Goal: Task Accomplishment & Management: Manage account settings

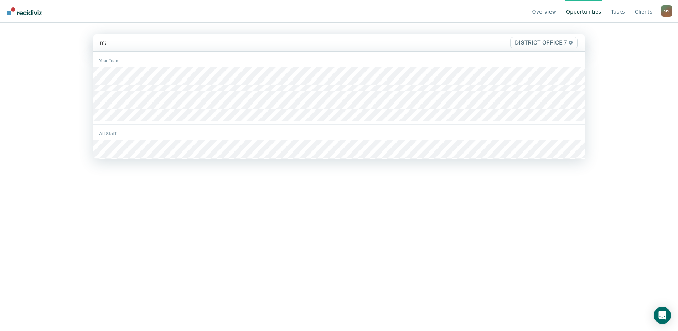
type input "mart"
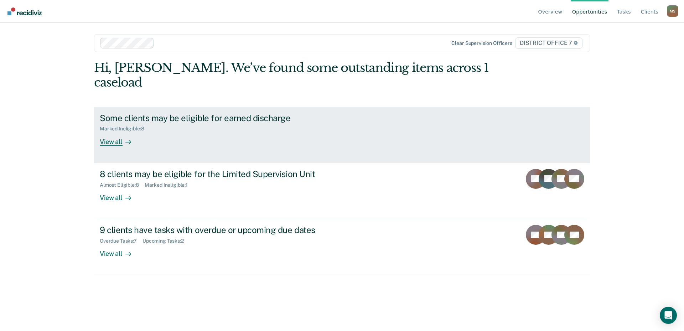
click at [118, 132] on div "View all" at bounding box center [120, 139] width 40 height 14
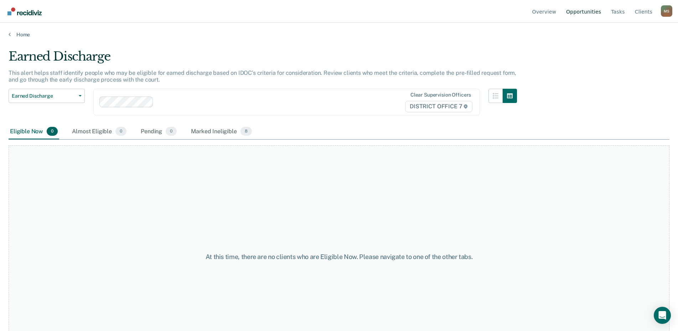
click at [589, 13] on link "Opportunities" at bounding box center [583, 11] width 38 height 23
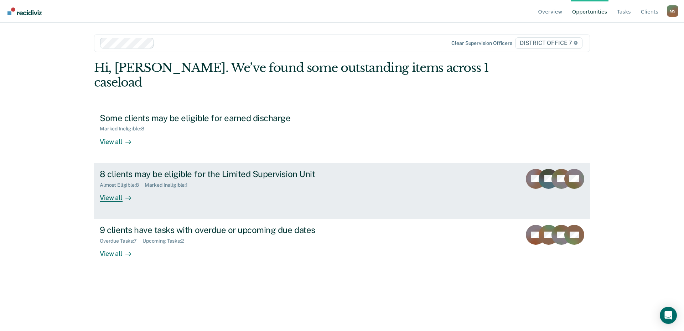
click at [107, 188] on div "View all" at bounding box center [120, 195] width 40 height 14
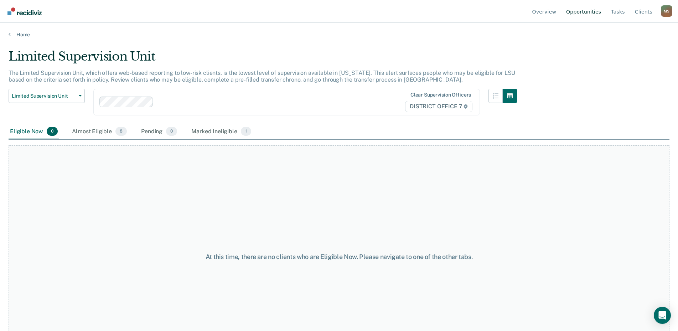
click at [594, 14] on link "Opportunities" at bounding box center [583, 11] width 38 height 23
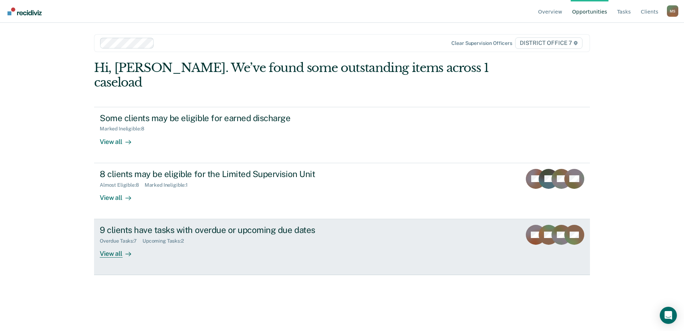
click at [112, 244] on div "View all" at bounding box center [120, 251] width 40 height 14
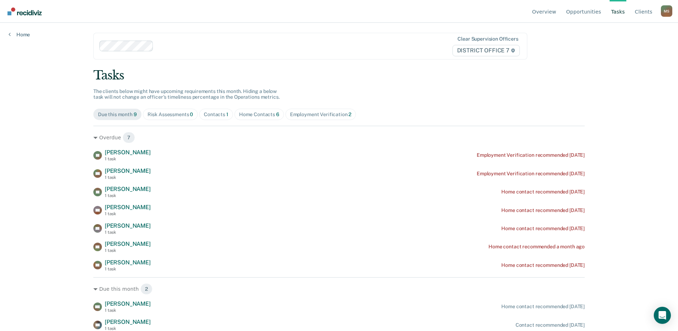
scroll to position [2, 0]
click at [225, 117] on div "Contacts 1" at bounding box center [216, 114] width 25 height 6
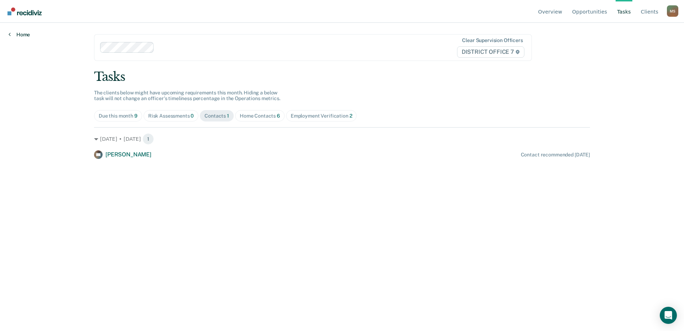
click at [13, 33] on link "Home" at bounding box center [19, 34] width 21 height 6
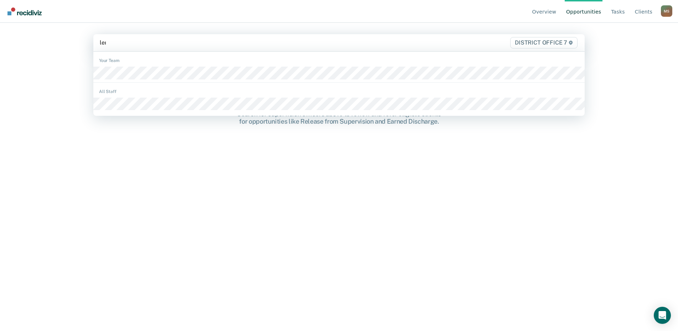
type input "lemo"
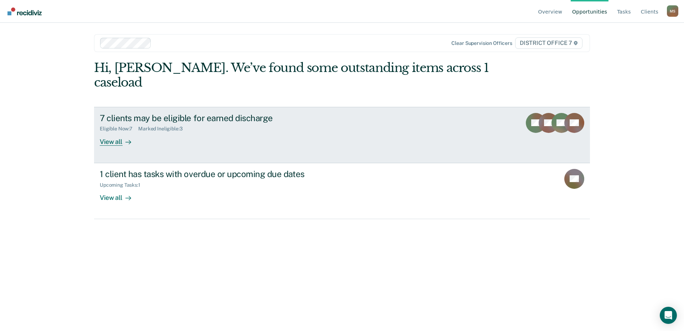
click at [115, 132] on div "View all" at bounding box center [120, 139] width 40 height 14
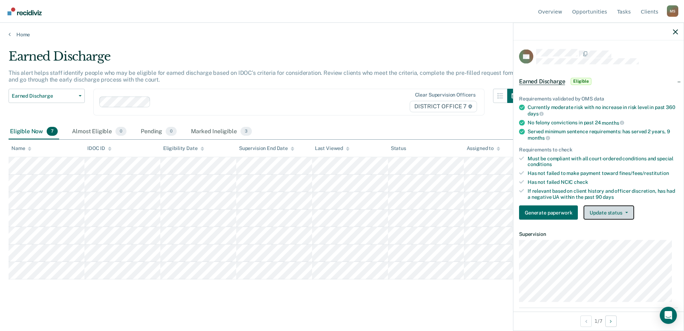
click at [601, 213] on button "Update status" at bounding box center [608, 212] width 50 height 14
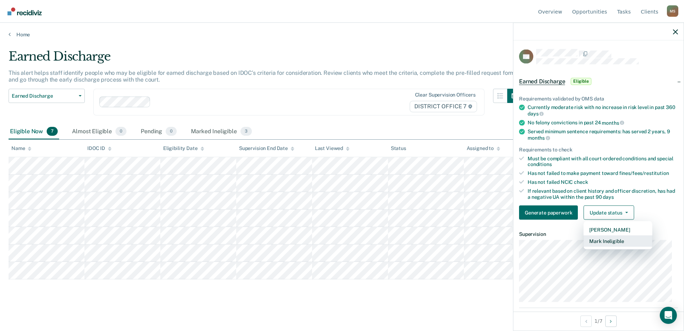
click at [610, 243] on button "Mark Ineligible" at bounding box center [617, 240] width 69 height 11
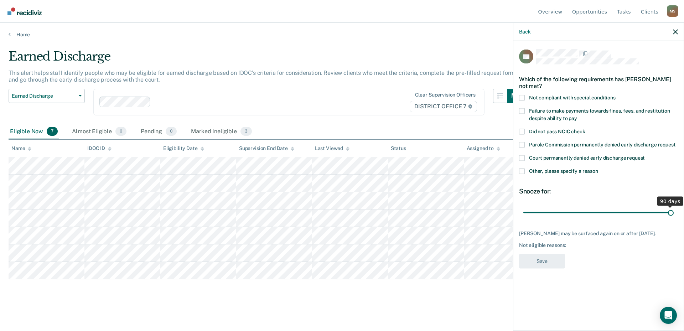
drag, startPoint x: 574, startPoint y: 213, endPoint x: 686, endPoint y: 210, distance: 111.9
type input "90"
click at [673, 210] on input "range" at bounding box center [598, 212] width 150 height 12
click at [522, 170] on span at bounding box center [522, 171] width 6 height 6
click at [598, 168] on input "Other, please specify a reason" at bounding box center [598, 168] width 0 height 0
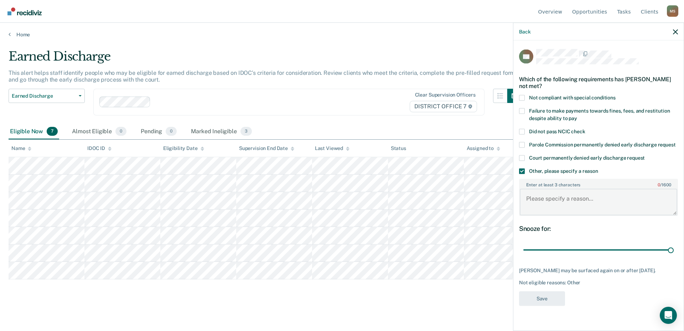
click at [565, 196] on textarea "Enter at least 3 characters 0 / 1600" at bounding box center [598, 202] width 157 height 26
drag, startPoint x: 661, startPoint y: 202, endPoint x: 527, endPoint y: 200, distance: 133.9
click at [527, 200] on textarea "Currently participating in a treatment court" at bounding box center [598, 202] width 157 height 26
type textarea "Currently participating in a treatment court"
click at [552, 295] on button "Save" at bounding box center [542, 298] width 46 height 15
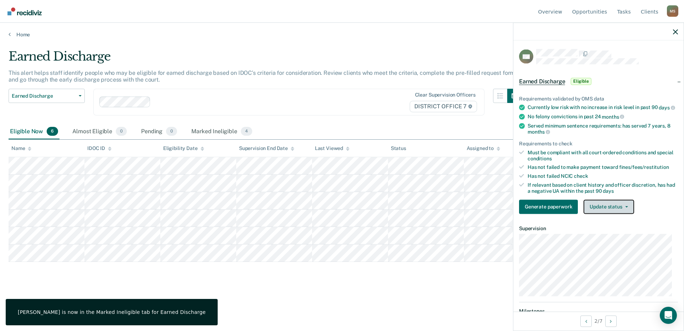
click at [607, 210] on button "Update status" at bounding box center [608, 206] width 50 height 14
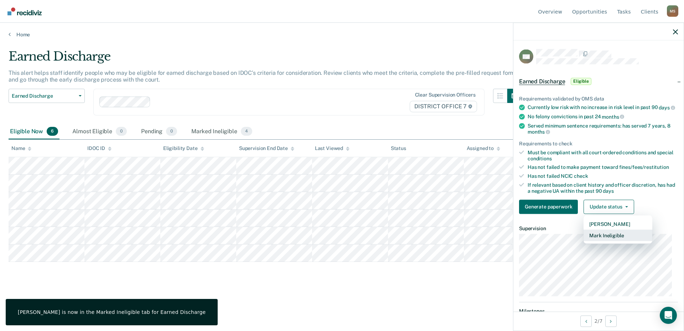
click at [599, 241] on button "Mark Ineligible" at bounding box center [617, 234] width 69 height 11
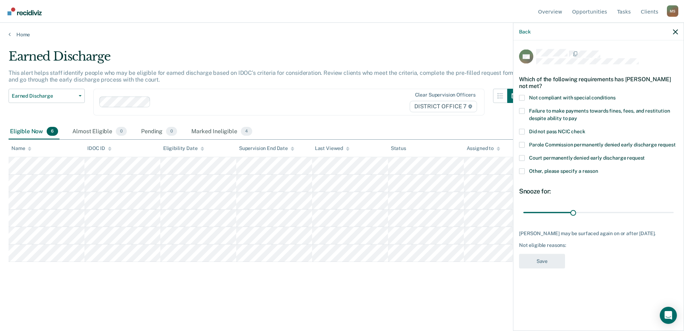
click at [524, 169] on span at bounding box center [522, 171] width 6 height 6
click at [598, 168] on input "Other, please specify a reason" at bounding box center [598, 168] width 0 height 0
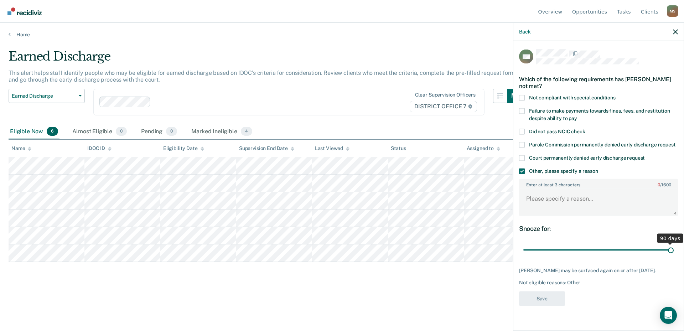
drag, startPoint x: 573, startPoint y: 249, endPoint x: 671, endPoint y: 254, distance: 97.7
type input "90"
click at [671, 254] on input "range" at bounding box center [598, 250] width 150 height 12
click at [563, 198] on textarea "Enter at least 3 characters 0 / 1600" at bounding box center [598, 202] width 157 height 26
paste textarea "Currently participating in a treatment court"
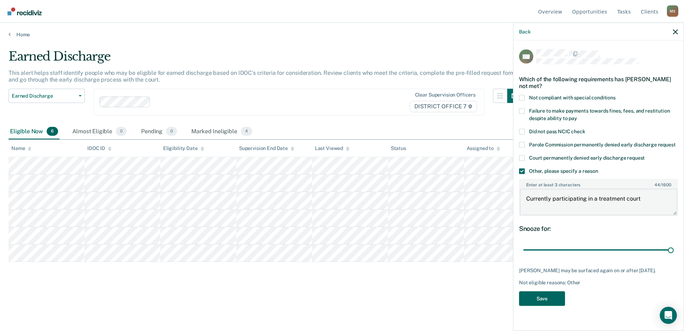
type textarea "Currently participating in a treatment court"
click at [553, 297] on button "Save" at bounding box center [542, 298] width 46 height 15
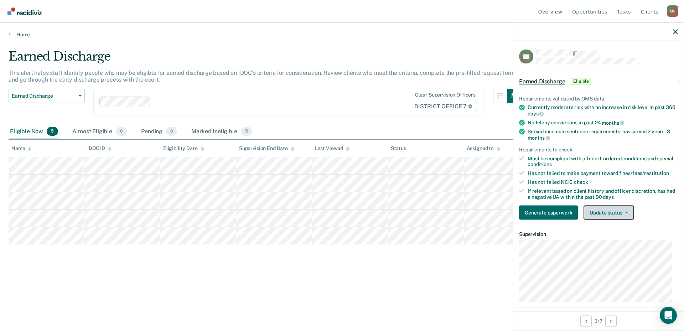
click at [618, 209] on button "Update status" at bounding box center [608, 212] width 50 height 14
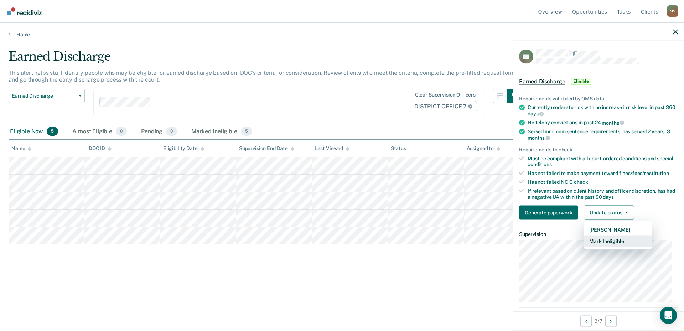
click at [608, 244] on button "Mark Ineligible" at bounding box center [617, 240] width 69 height 11
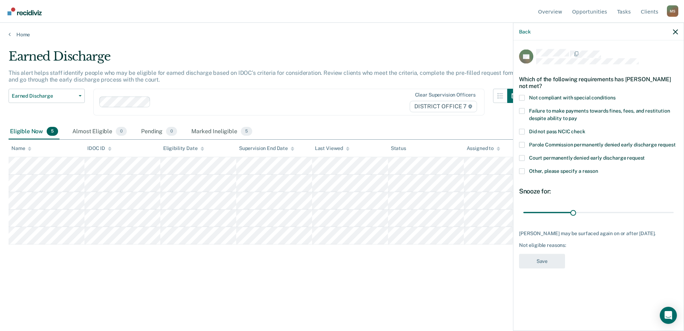
click at [520, 173] on span at bounding box center [522, 171] width 6 height 6
click at [598, 168] on input "Other, please specify a reason" at bounding box center [598, 168] width 0 height 0
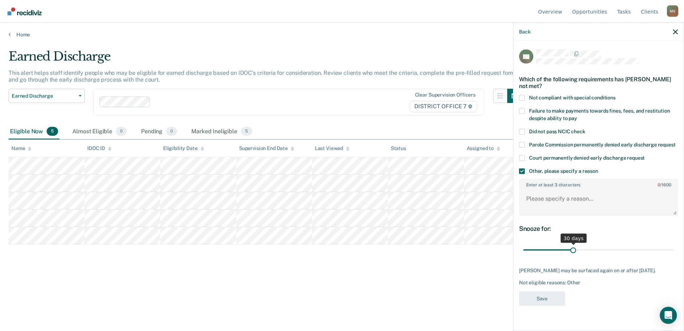
click at [573, 252] on input "range" at bounding box center [598, 250] width 150 height 12
drag, startPoint x: 573, startPoint y: 249, endPoint x: 684, endPoint y: 259, distance: 111.1
type input "90"
click at [673, 256] on input "range" at bounding box center [598, 250] width 150 height 12
click at [571, 198] on textarea "Enter at least 3 characters 0 / 1600" at bounding box center [598, 202] width 157 height 26
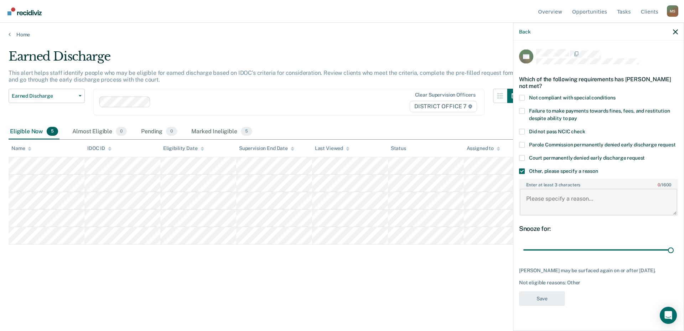
paste textarea "Currently participating in a treatment court"
type textarea "Currently participating in a treatment court"
click at [544, 302] on button "Save" at bounding box center [542, 298] width 46 height 15
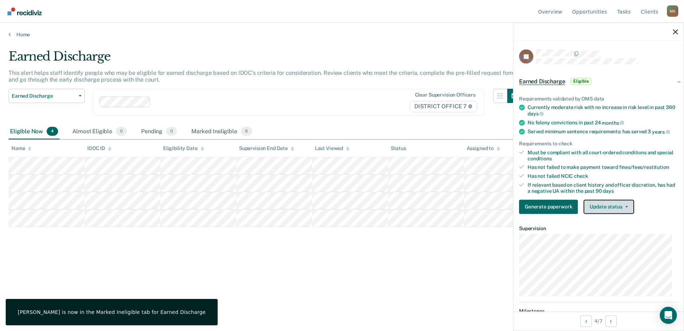
click at [617, 205] on button "Update status" at bounding box center [608, 206] width 50 height 14
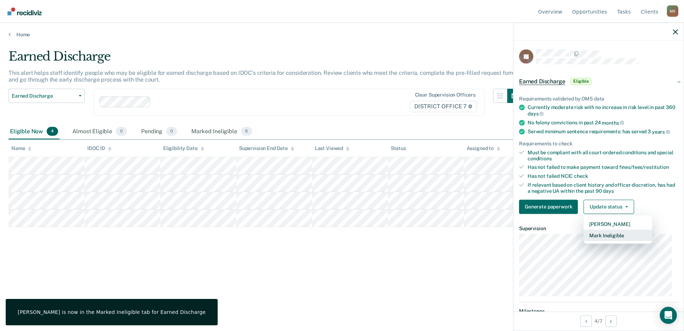
click at [595, 236] on button "Mark Ineligible" at bounding box center [617, 234] width 69 height 11
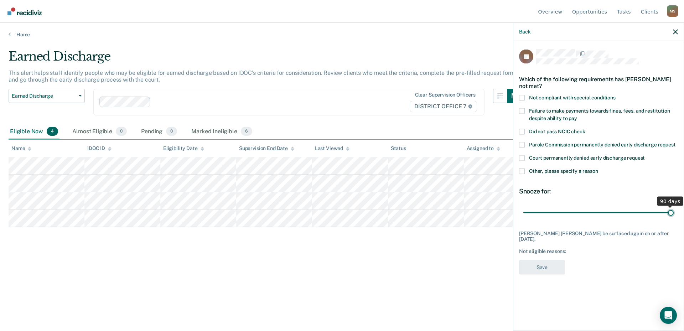
drag, startPoint x: 575, startPoint y: 212, endPoint x: 689, endPoint y: 221, distance: 114.0
type input "90"
click at [673, 219] on input "range" at bounding box center [598, 212] width 150 height 12
click at [524, 172] on span at bounding box center [522, 171] width 6 height 6
click at [598, 168] on input "Other, please specify a reason" at bounding box center [598, 168] width 0 height 0
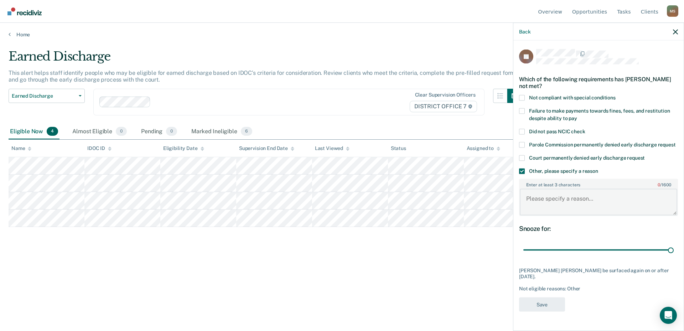
click at [555, 200] on textarea "Enter at least 3 characters 0 / 1600" at bounding box center [598, 202] width 157 height 26
paste textarea "Currently participating in a treatment court"
type textarea "Currently participating in a treatment court"
click at [551, 297] on button "Save" at bounding box center [542, 304] width 46 height 15
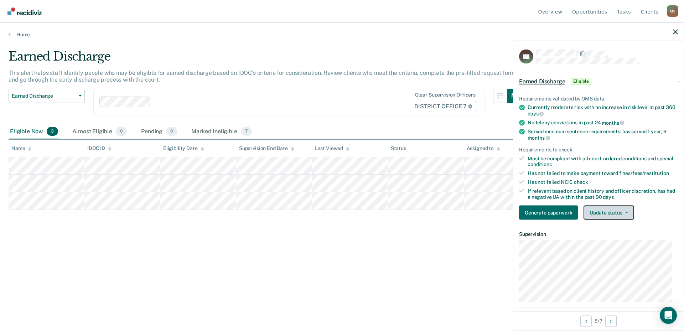
click at [604, 213] on button "Update status" at bounding box center [608, 212] width 50 height 14
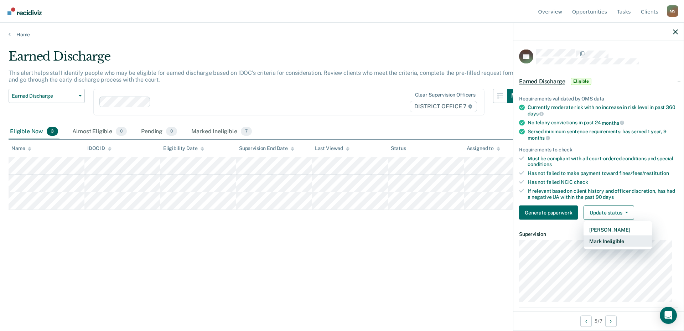
click at [604, 244] on button "Mark Ineligible" at bounding box center [617, 240] width 69 height 11
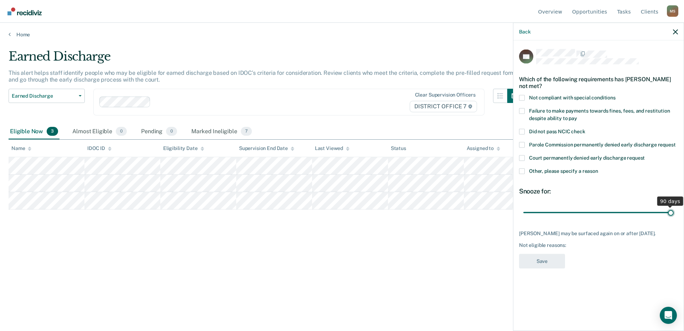
drag, startPoint x: 572, startPoint y: 213, endPoint x: 603, endPoint y: 205, distance: 31.8
type input "90"
click at [673, 217] on input "range" at bounding box center [598, 212] width 150 height 12
click at [521, 171] on span at bounding box center [522, 171] width 6 height 6
click at [598, 168] on input "Other, please specify a reason" at bounding box center [598, 168] width 0 height 0
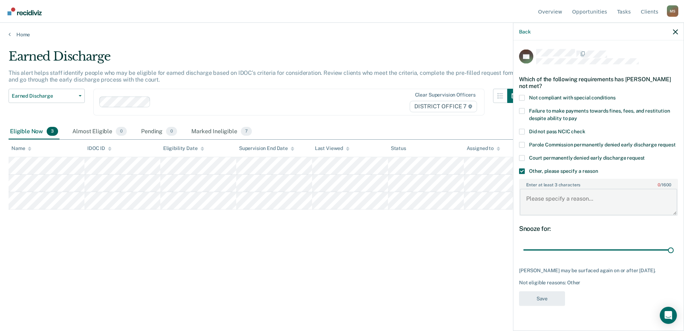
click at [549, 208] on textarea "Enter at least 3 characters 0 / 1600" at bounding box center [598, 202] width 157 height 26
paste textarea "Currently participating in a treatment court"
type textarea "Currently participating in a treatment court"
click at [547, 300] on button "Save" at bounding box center [542, 298] width 46 height 15
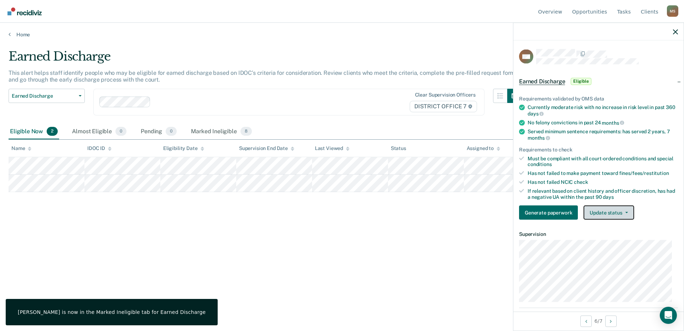
click at [605, 210] on button "Update status" at bounding box center [608, 212] width 50 height 14
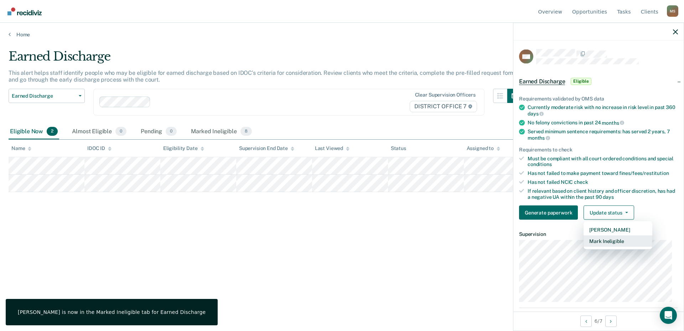
click at [604, 242] on button "Mark Ineligible" at bounding box center [617, 240] width 69 height 11
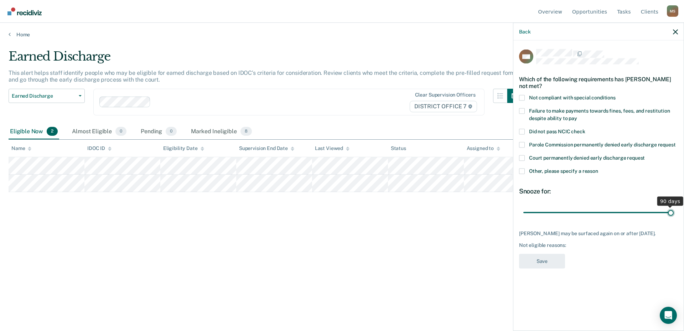
drag, startPoint x: 573, startPoint y: 212, endPoint x: 676, endPoint y: 216, distance: 103.4
type input "90"
click at [673, 216] on input "range" at bounding box center [598, 212] width 150 height 12
click at [520, 170] on span at bounding box center [522, 171] width 6 height 6
click at [598, 168] on input "Other, please specify a reason" at bounding box center [598, 168] width 0 height 0
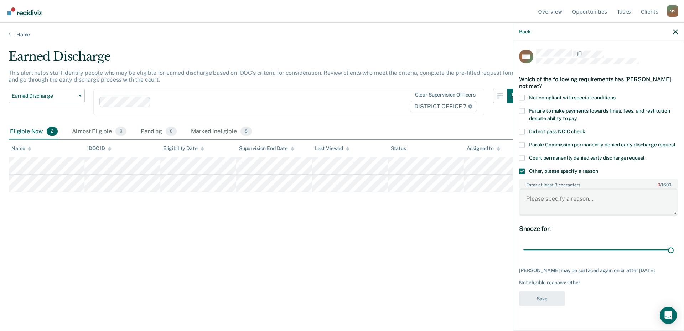
click at [548, 202] on textarea "Enter at least 3 characters 0 / 1600" at bounding box center [598, 202] width 157 height 26
paste textarea "Currently participating in a treatment court"
type textarea "Currently participating in a treatment court"
click at [553, 298] on button "Save" at bounding box center [542, 298] width 46 height 15
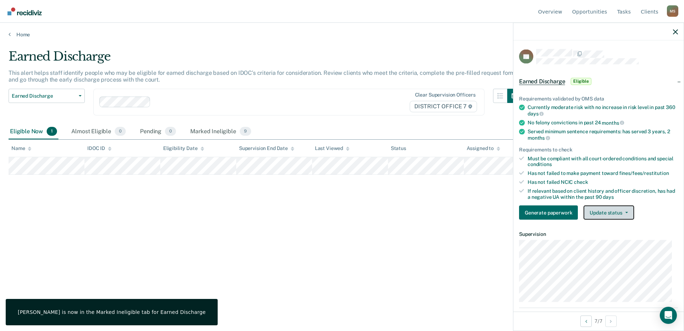
click at [611, 214] on button "Update status" at bounding box center [608, 212] width 50 height 14
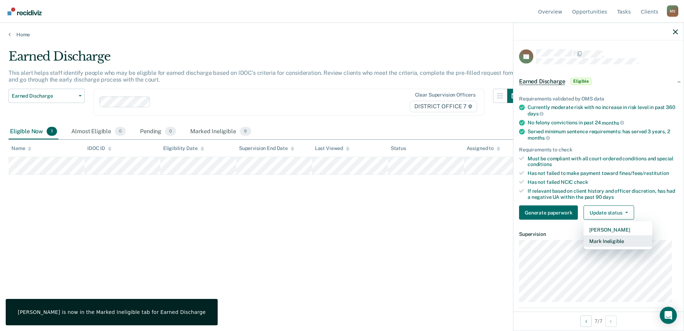
click at [614, 241] on button "Mark Ineligible" at bounding box center [617, 240] width 69 height 11
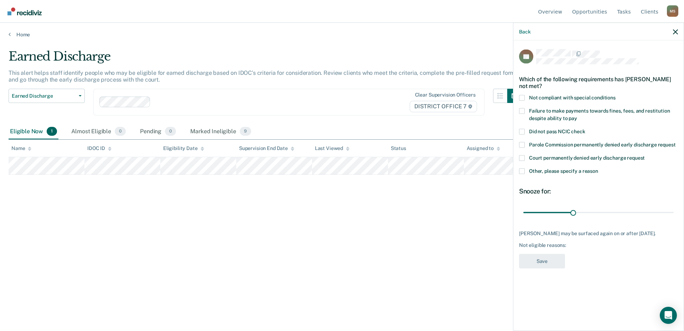
click at [524, 171] on span at bounding box center [522, 171] width 6 height 6
click at [598, 168] on input "Other, please specify a reason" at bounding box center [598, 168] width 0 height 0
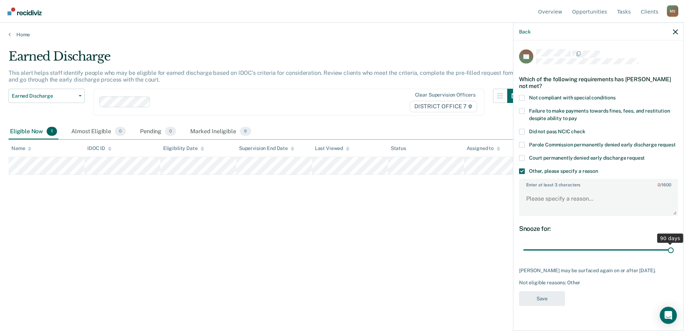
drag, startPoint x: 575, startPoint y: 250, endPoint x: 679, endPoint y: 254, distance: 103.3
type input "90"
click at [673, 254] on input "range" at bounding box center [598, 250] width 150 height 12
click at [557, 199] on textarea "Enter at least 3 characters 0 / 1600" at bounding box center [598, 202] width 157 height 26
paste textarea "Currently participating in a treatment court"
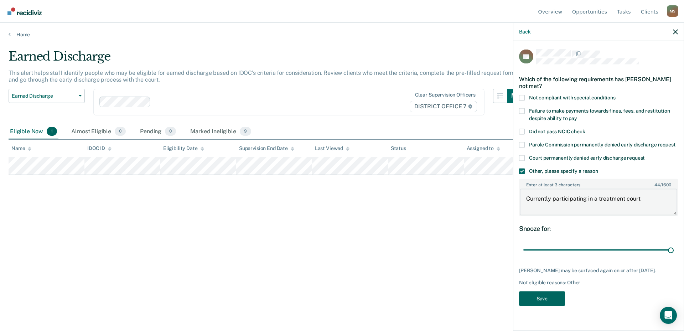
type textarea "Currently participating in a treatment court"
click at [550, 304] on button "Save" at bounding box center [542, 298] width 46 height 15
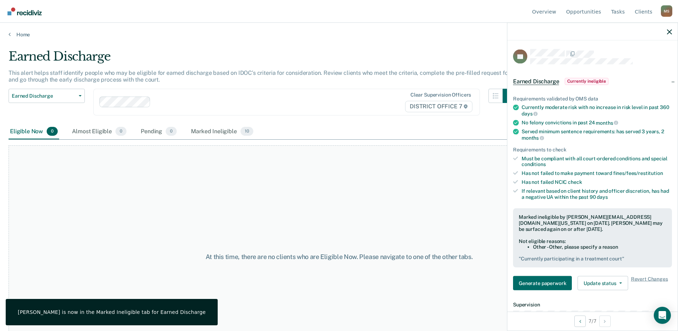
click at [21, 10] on img "Go to Recidiviz Home" at bounding box center [24, 11] width 34 height 8
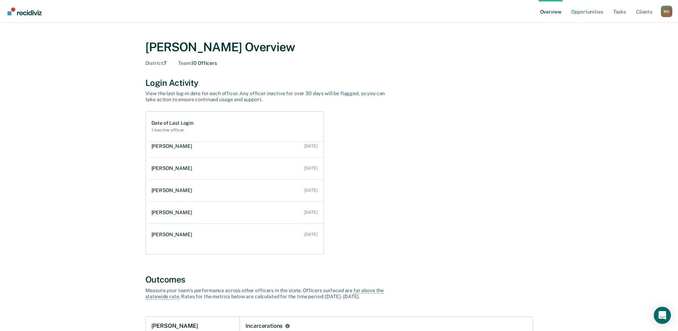
scroll to position [14, 0]
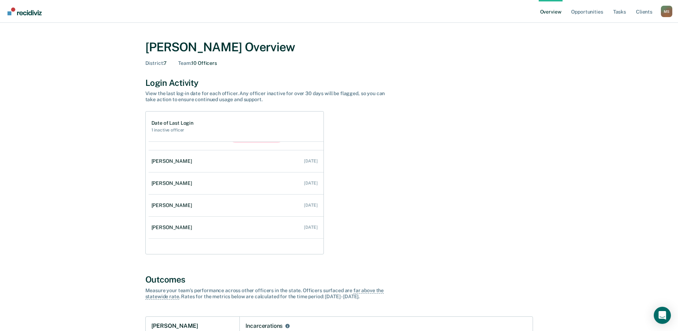
drag, startPoint x: 323, startPoint y: 189, endPoint x: 323, endPoint y: 220, distance: 30.3
click at [323, 220] on ul "[PERSON_NAME] No Login for 30 Days [DATE] [PERSON_NAME] [DATE] [PERSON_NAME] [D…" at bounding box center [235, 197] width 175 height 113
click at [348, 185] on div "Date of Last Login 1 inactive officer [PERSON_NAME] No Login for 30 Days [DATE]…" at bounding box center [338, 182] width 387 height 143
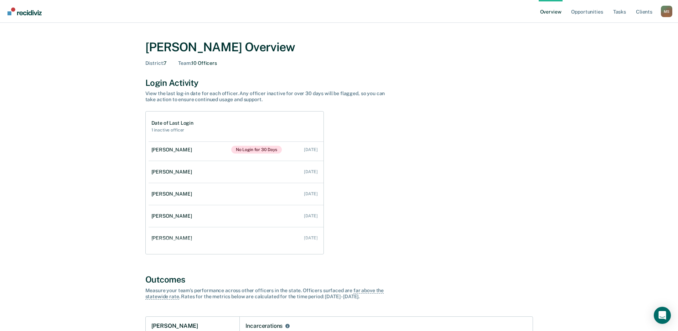
scroll to position [0, 0]
click at [588, 9] on link "Opportunities" at bounding box center [586, 11] width 35 height 23
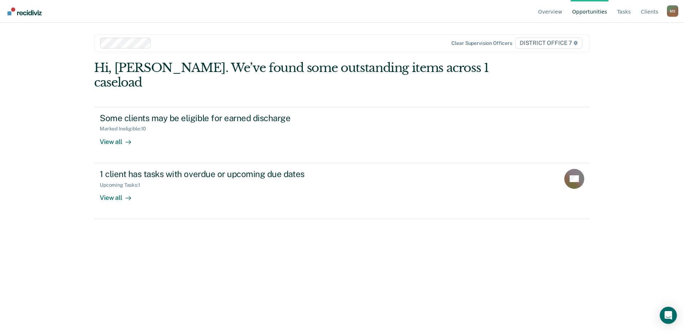
drag, startPoint x: 675, startPoint y: 18, endPoint x: 677, endPoint y: 5, distance: 12.7
click at [675, 18] on div "[PERSON_NAME] Profile How it works Go to Operations Log Out" at bounding box center [672, 12] width 11 height 14
click at [677, 5] on div "Overview Opportunities Tasks Client s [PERSON_NAME] Profile How it works Go to …" at bounding box center [607, 11] width 141 height 22
click at [674, 7] on div "M S" at bounding box center [672, 10] width 11 height 11
click at [634, 60] on button "Go to Operations" at bounding box center [643, 55] width 69 height 11
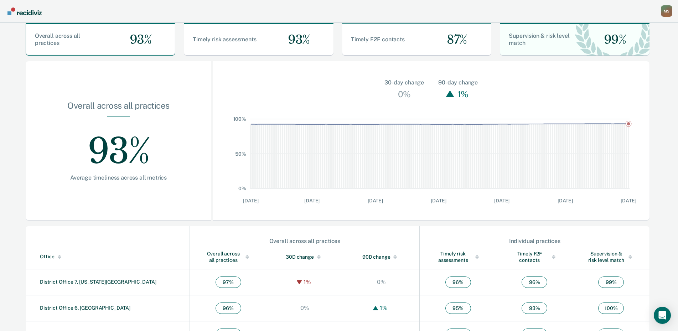
scroll to position [166, 0]
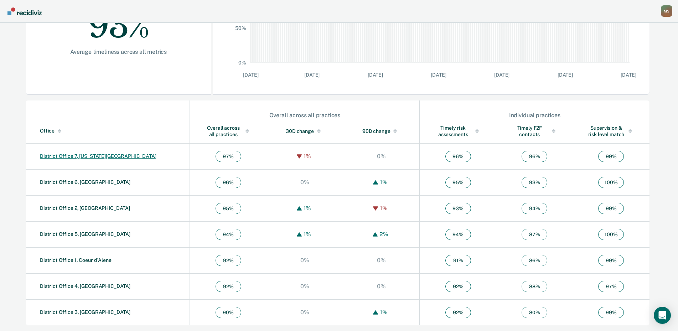
click at [79, 155] on link "District Office 7, [US_STATE][GEOGRAPHIC_DATA]" at bounding box center [98, 156] width 116 height 6
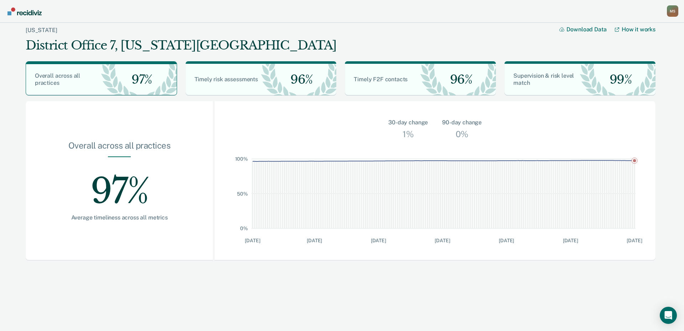
click at [673, 10] on div "M S" at bounding box center [672, 10] width 11 height 11
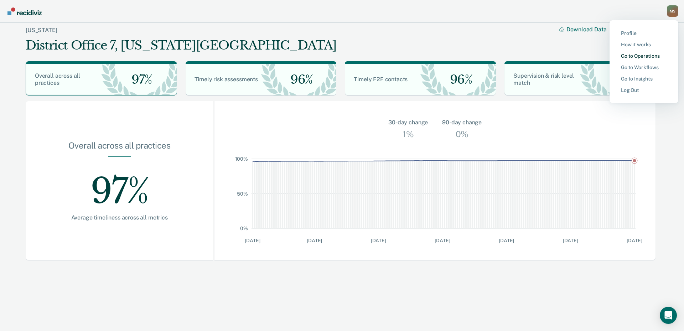
click at [633, 56] on link "Go to Operations" at bounding box center [644, 56] width 46 height 6
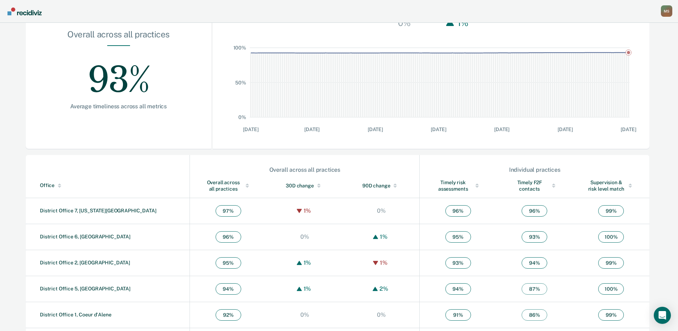
scroll to position [142, 0]
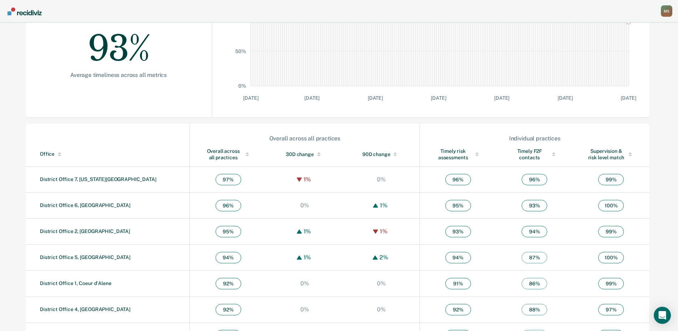
click at [445, 180] on span "96 %" at bounding box center [458, 179] width 26 height 11
click at [79, 181] on link "District Office 7, [US_STATE][GEOGRAPHIC_DATA]" at bounding box center [98, 179] width 116 height 6
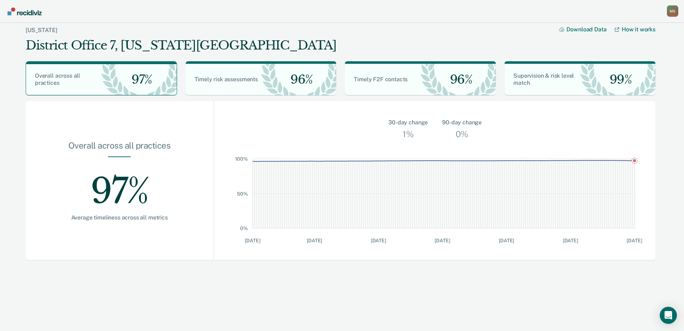
click at [672, 13] on div "M S" at bounding box center [672, 10] width 11 height 11
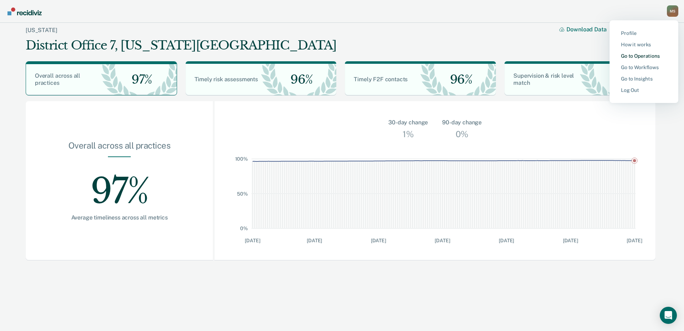
click at [631, 56] on link "Go to Operations" at bounding box center [644, 56] width 46 height 6
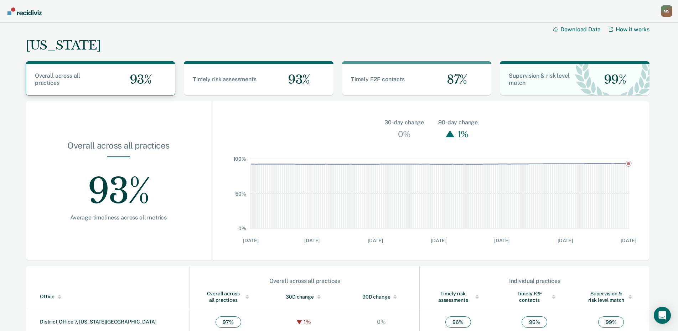
click at [68, 88] on div "Overall across all practices 93%" at bounding box center [100, 79] width 149 height 31
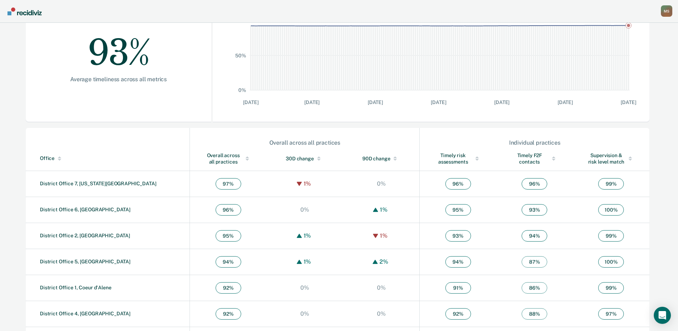
scroll to position [166, 0]
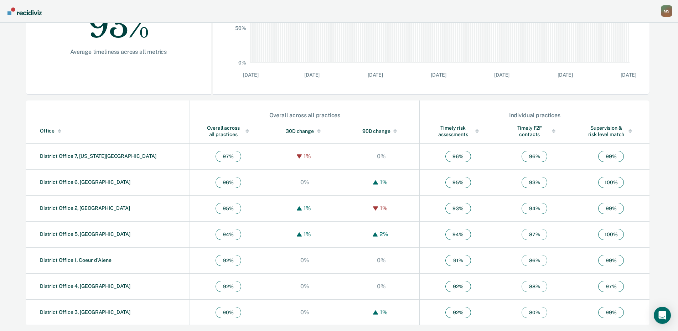
click at [442, 135] on div "Timely risk assessments" at bounding box center [458, 131] width 48 height 13
click at [204, 135] on div "Overall across all practices" at bounding box center [228, 131] width 48 height 13
click at [71, 160] on td "District Office 7, [US_STATE][GEOGRAPHIC_DATA]" at bounding box center [108, 156] width 164 height 26
click at [71, 157] on link "District Office 7, [US_STATE][GEOGRAPHIC_DATA]" at bounding box center [98, 156] width 116 height 6
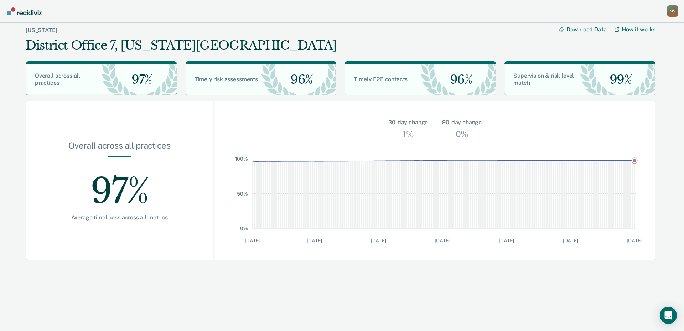
click at [25, 12] on img "Go to Recidiviz Home" at bounding box center [24, 11] width 34 height 8
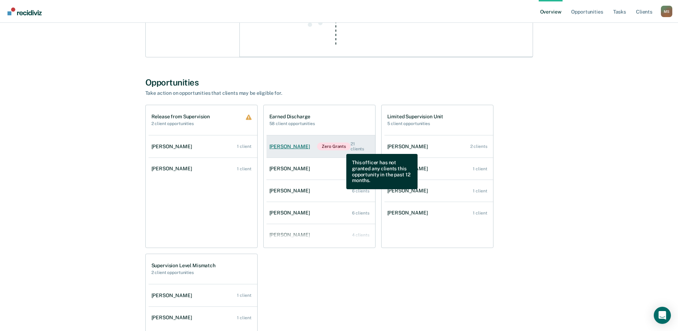
click at [341, 148] on span "Zero Grants" at bounding box center [333, 146] width 33 height 8
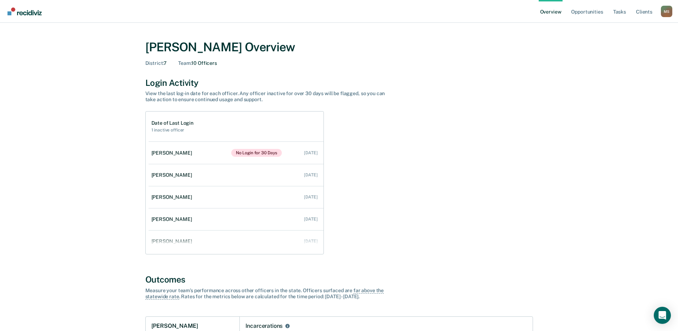
scroll to position [392, 0]
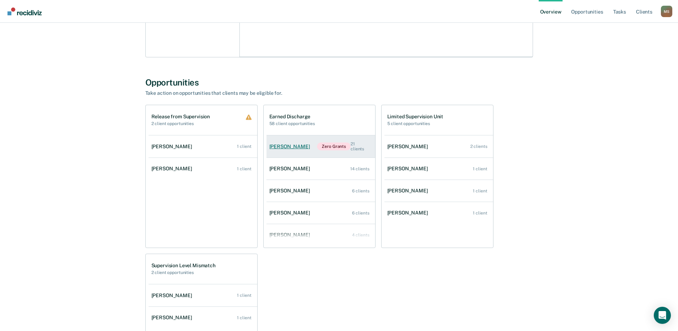
click at [353, 150] on div "21 clients" at bounding box center [359, 146] width 19 height 10
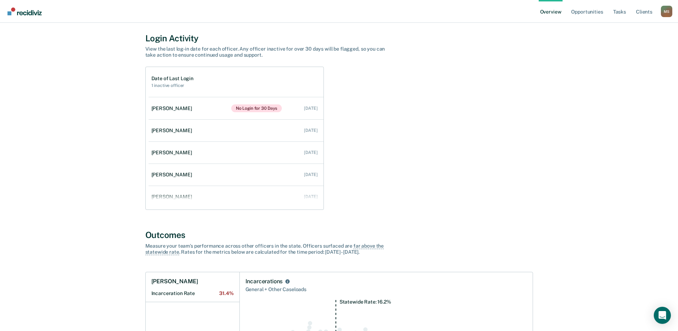
scroll to position [36, 0]
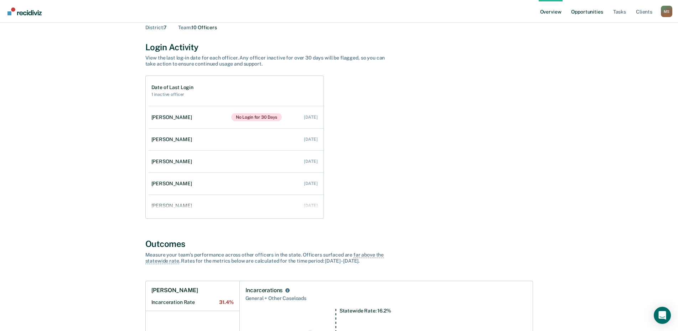
click at [592, 13] on link "Opportunities" at bounding box center [586, 11] width 35 height 23
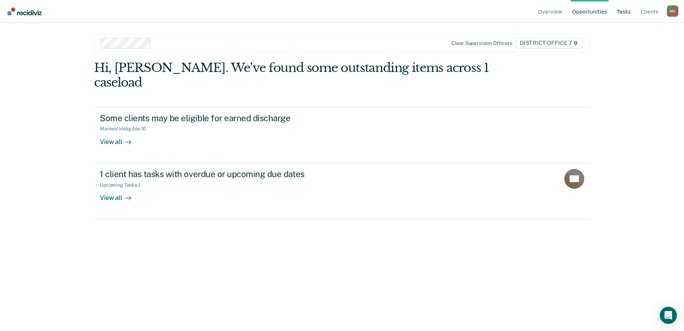
click at [629, 14] on link "Tasks" at bounding box center [623, 11] width 17 height 23
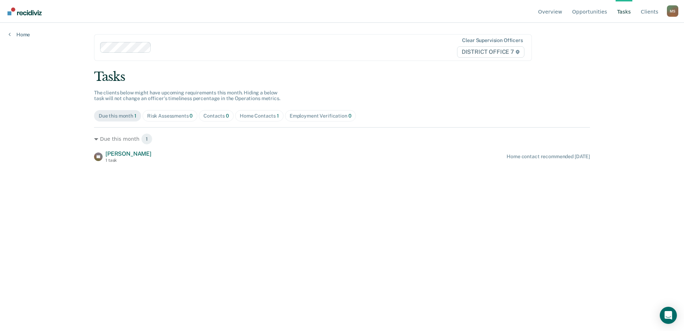
click at [266, 253] on main "Clear supervision officers DISTRICT OFFICE 7 Tasks The clients below might have…" at bounding box center [341, 168] width 513 height 291
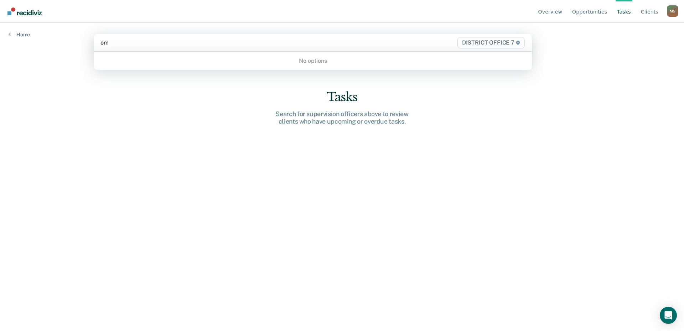
type input "o"
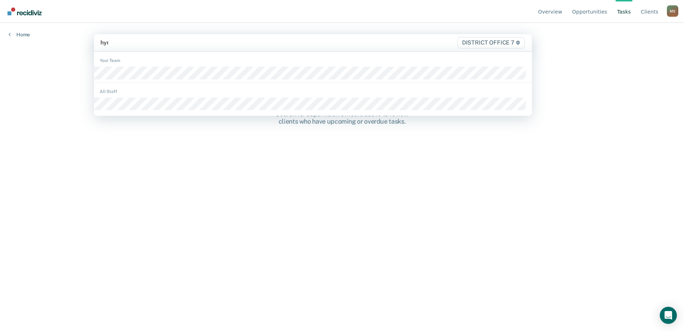
type input "hyru"
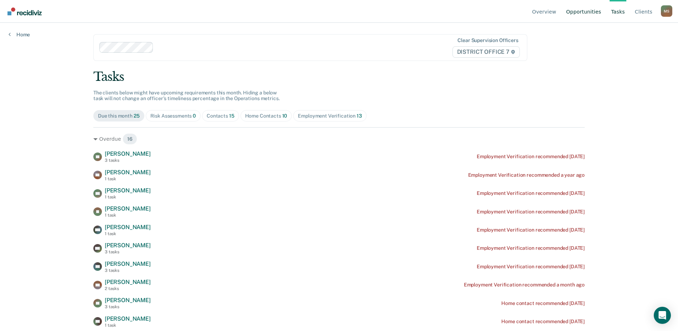
click at [600, 14] on link "Opportunities" at bounding box center [583, 11] width 38 height 23
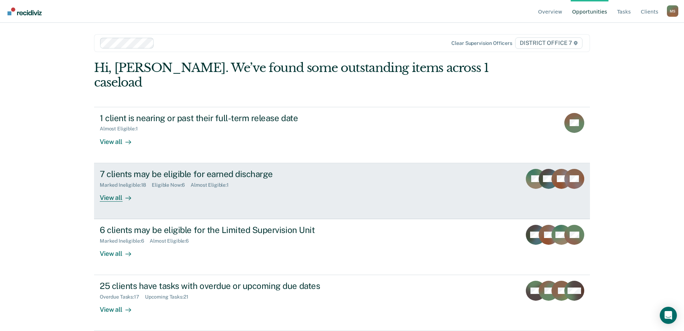
click at [205, 169] on div "7 clients may be eligible for earned discharge" at bounding box center [225, 174] width 250 height 10
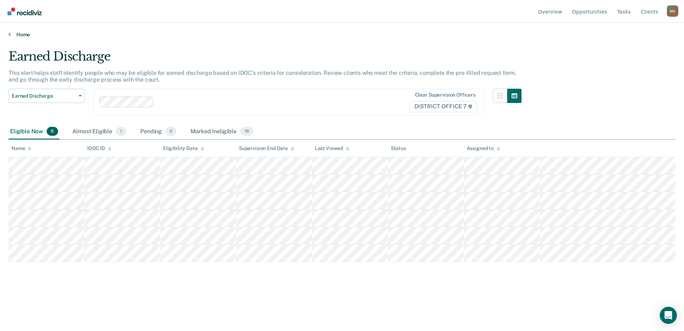
click at [11, 33] on link "Home" at bounding box center [342, 34] width 667 height 6
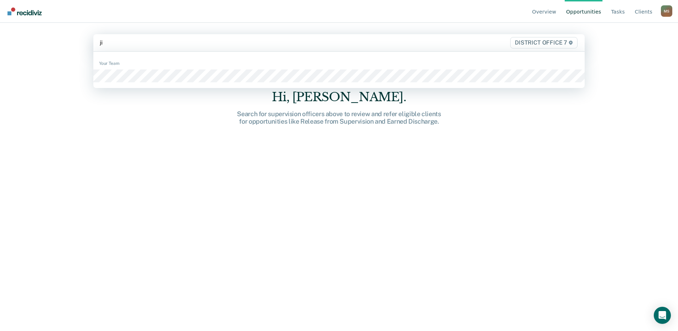
type input "[PERSON_NAME]"
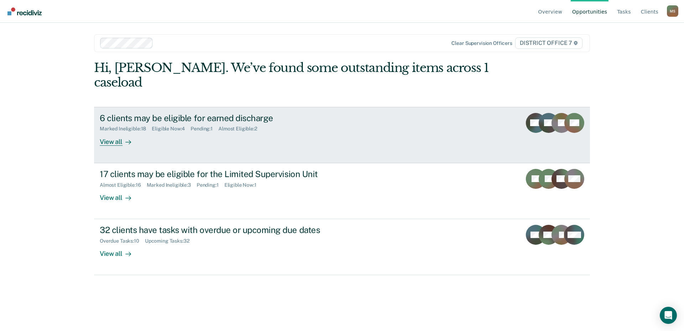
click at [109, 132] on div "View all" at bounding box center [120, 139] width 40 height 14
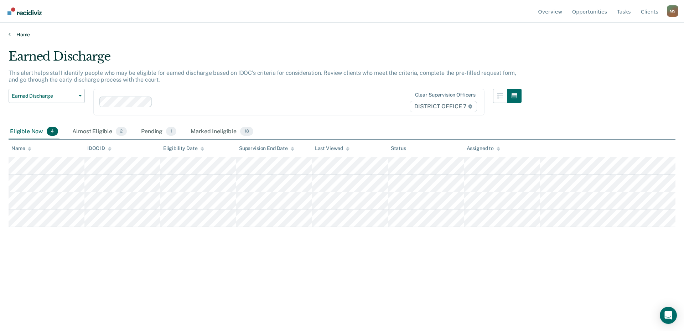
click at [11, 37] on link "Home" at bounding box center [342, 34] width 667 height 6
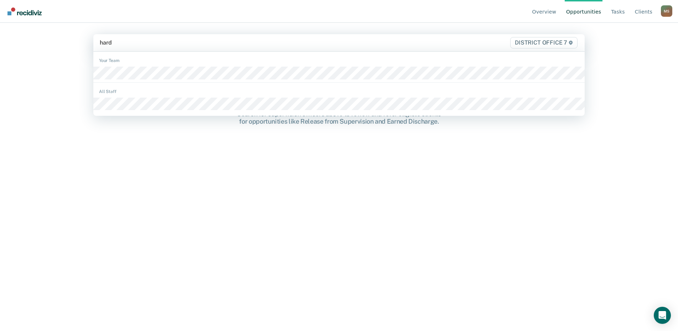
type input "hardi"
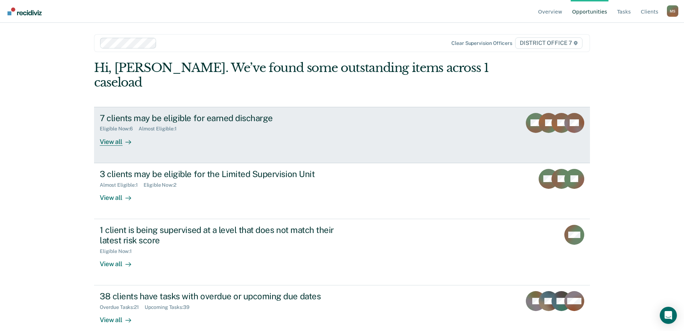
click at [114, 132] on div "View all" at bounding box center [120, 139] width 40 height 14
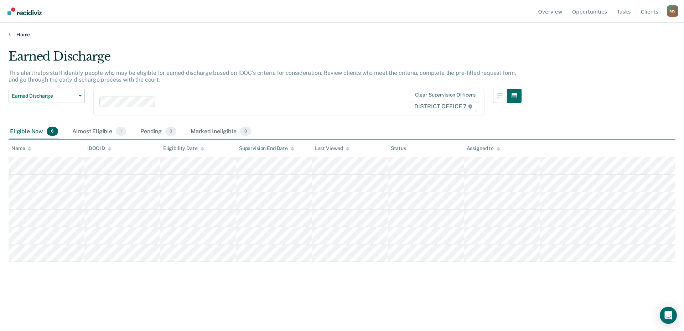
click at [12, 36] on link "Home" at bounding box center [342, 34] width 667 height 6
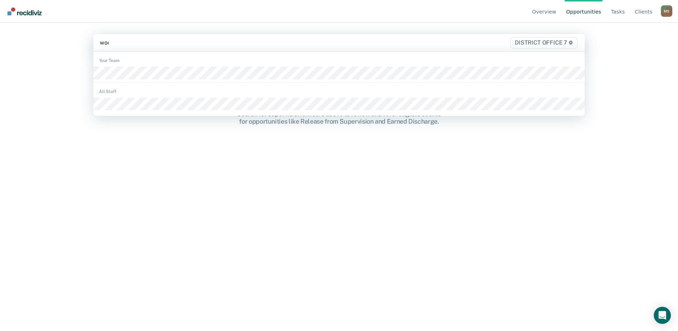
type input "wood"
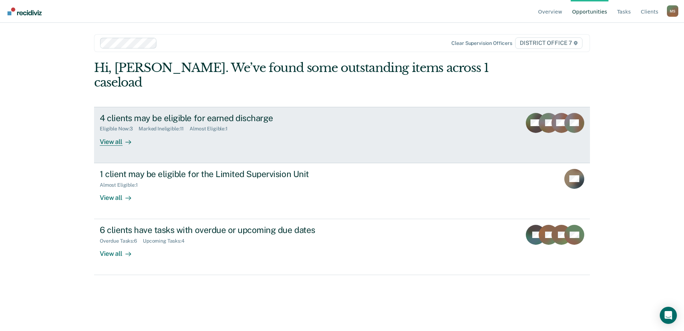
click at [109, 132] on div "View all" at bounding box center [120, 139] width 40 height 14
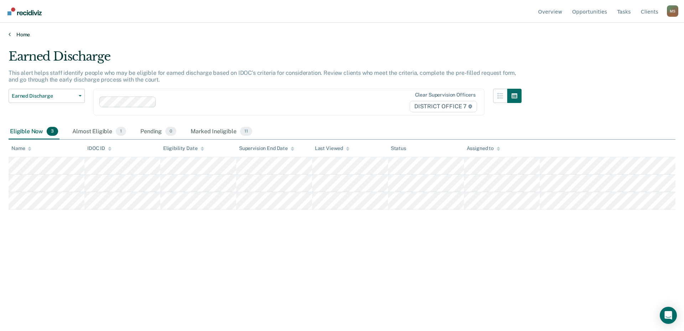
click at [12, 33] on link "Home" at bounding box center [342, 34] width 667 height 6
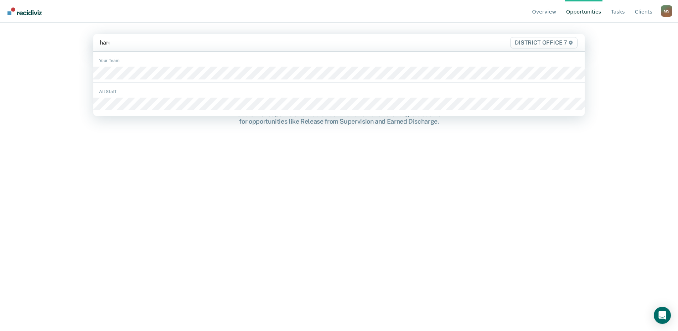
type input "hardi"
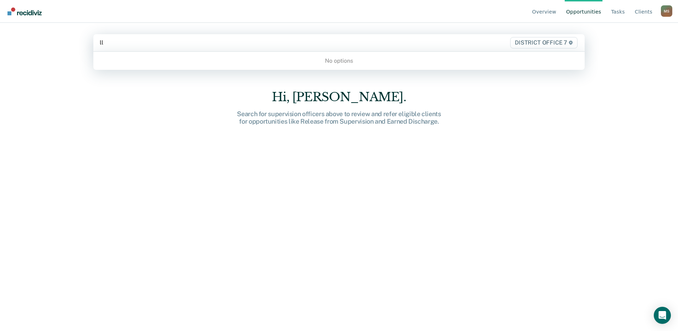
type input "l"
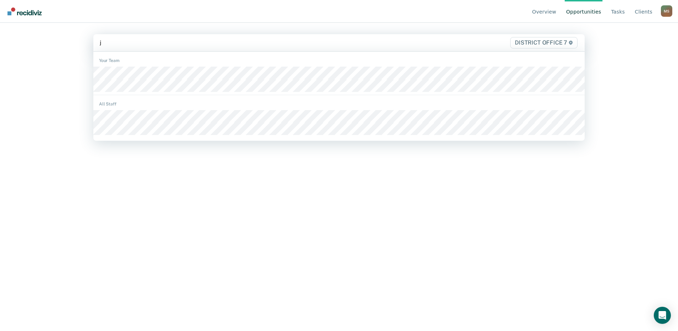
type input "je"
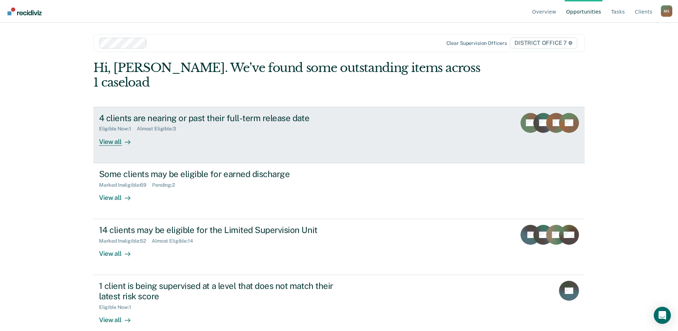
click at [108, 132] on div "View all" at bounding box center [119, 139] width 40 height 14
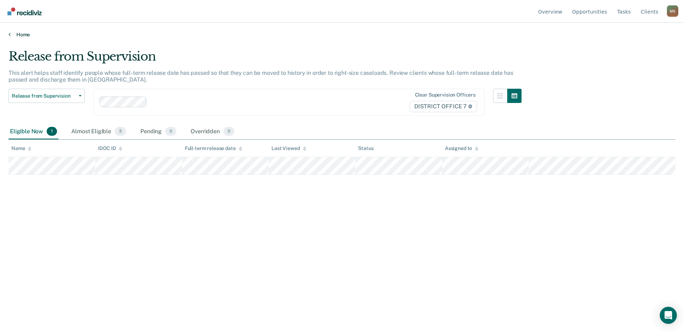
click at [10, 34] on icon at bounding box center [10, 34] width 2 height 6
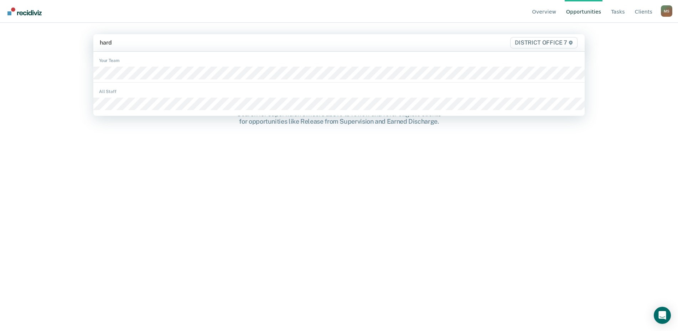
type input "hardi"
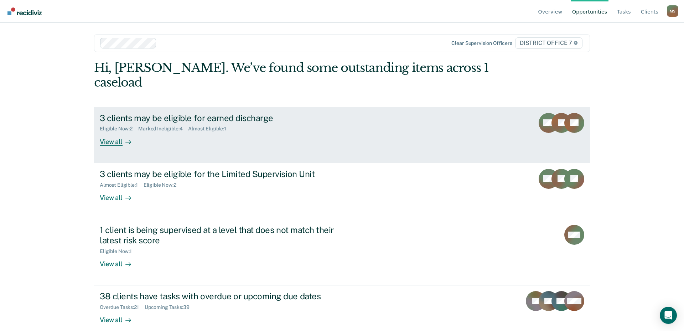
click at [112, 132] on div "View all" at bounding box center [120, 139] width 40 height 14
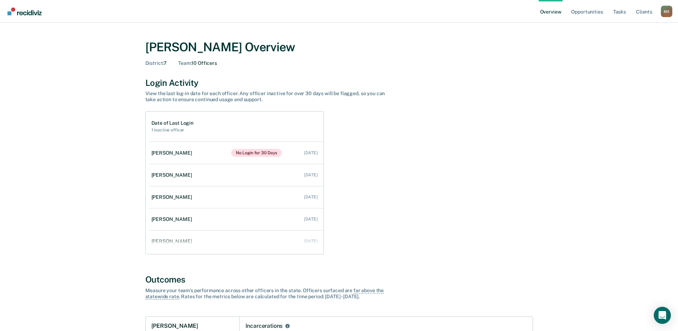
click at [663, 14] on div "M S" at bounding box center [666, 11] width 11 height 11
click at [630, 54] on link "Go to Operations" at bounding box center [638, 55] width 46 height 6
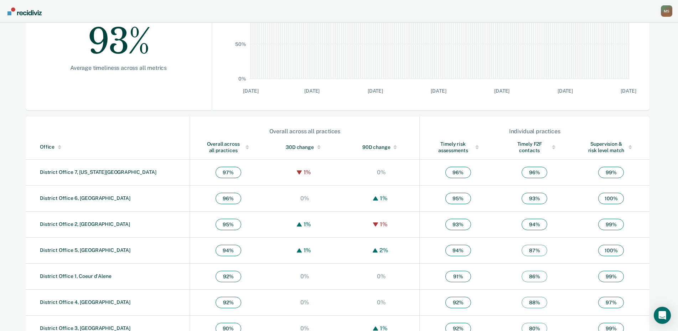
scroll to position [166, 0]
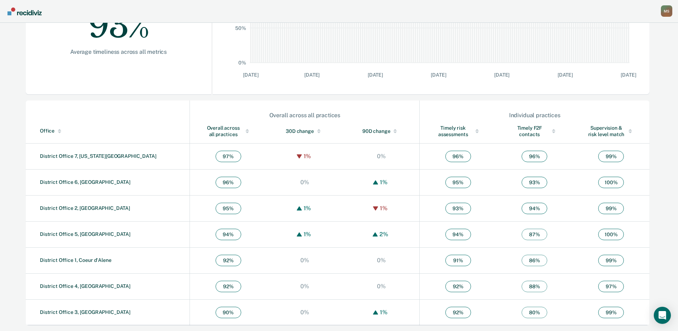
click at [204, 134] on div "Overall across all practices" at bounding box center [228, 131] width 48 height 13
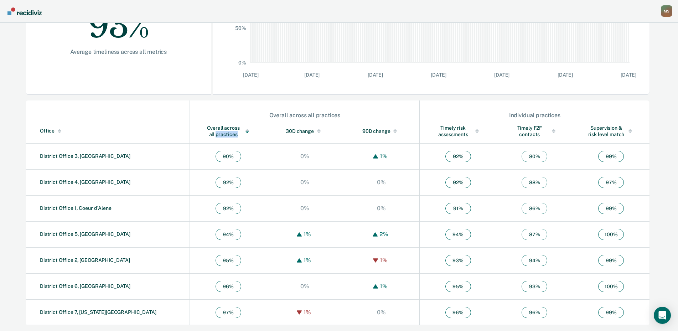
click at [204, 134] on div "Overall across all practices" at bounding box center [228, 131] width 48 height 13
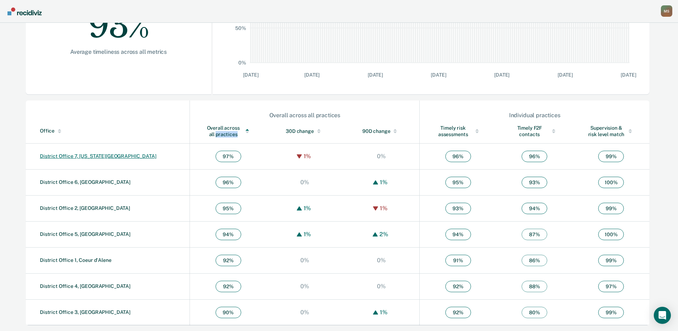
click at [86, 157] on link "District Office 7, [US_STATE][GEOGRAPHIC_DATA]" at bounding box center [98, 156] width 116 height 6
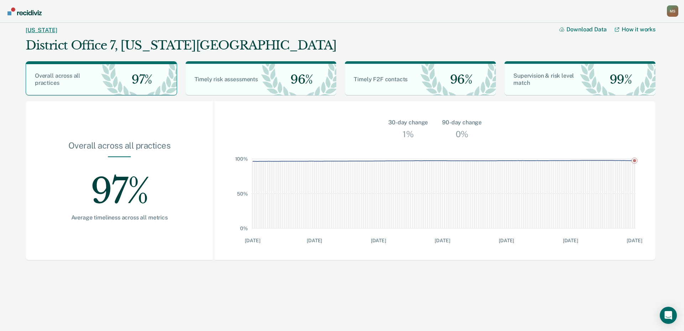
click at [33, 30] on link "[US_STATE]" at bounding box center [41, 30] width 31 height 7
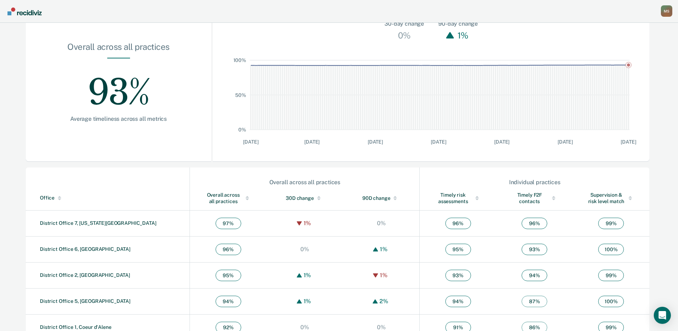
scroll to position [23, 0]
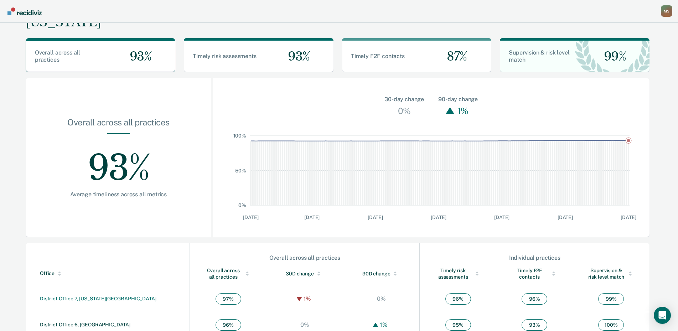
click at [57, 296] on link "District Office 7, [US_STATE][GEOGRAPHIC_DATA]" at bounding box center [98, 299] width 116 height 6
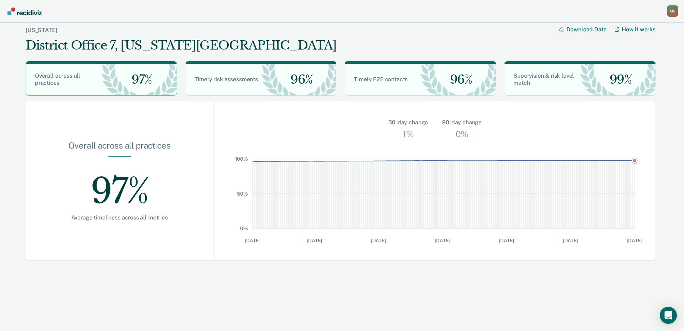
click at [26, 14] on img "Go to Recidiviz Home" at bounding box center [24, 11] width 34 height 8
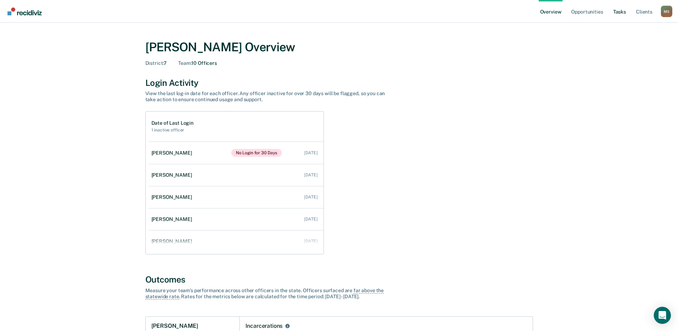
click at [618, 14] on link "Tasks" at bounding box center [619, 11] width 16 height 23
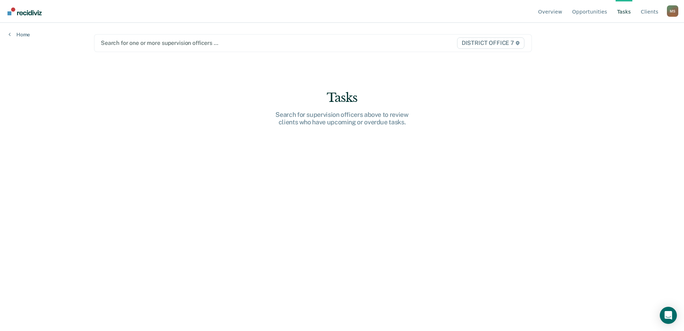
click at [226, 47] on div "Search for one or more supervision officers …" at bounding box center [249, 43] width 298 height 10
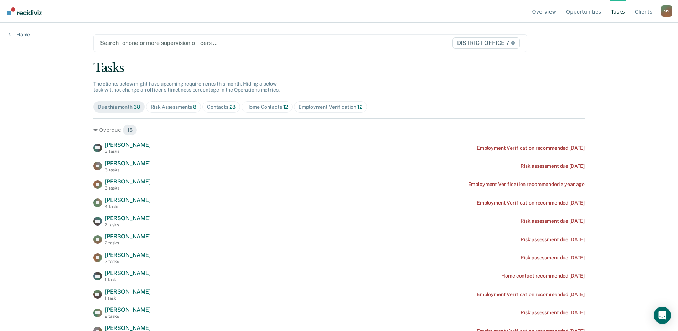
click at [167, 107] on div "Risk Assessments 8" at bounding box center [174, 107] width 46 height 6
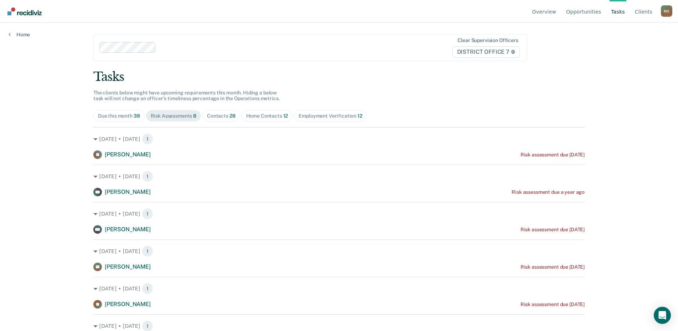
click at [229, 114] on span "28" at bounding box center [232, 116] width 6 height 6
click at [267, 113] on div "Home Contacts 12" at bounding box center [267, 116] width 42 height 6
